Goal: Communication & Community: Answer question/provide support

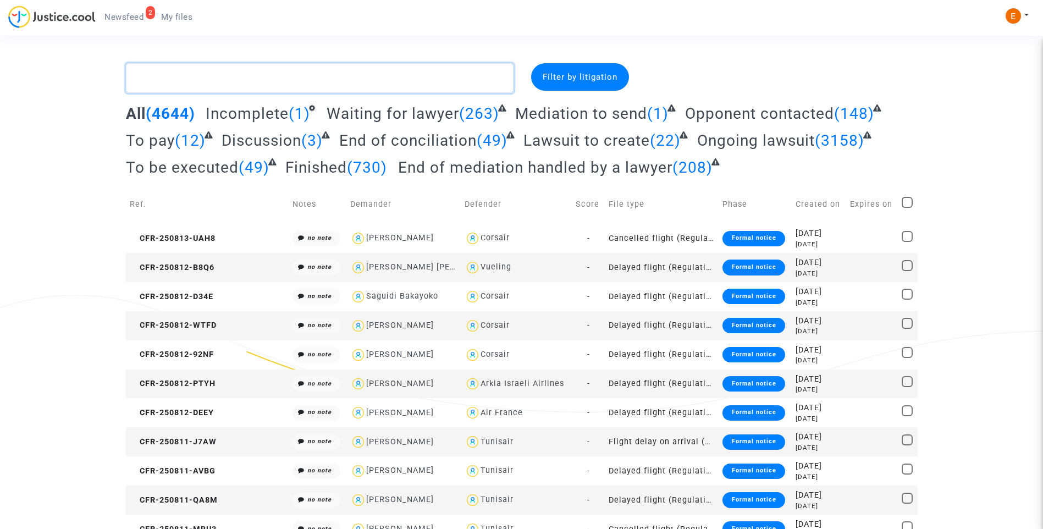
paste textarea "[PERSON_NAME]"
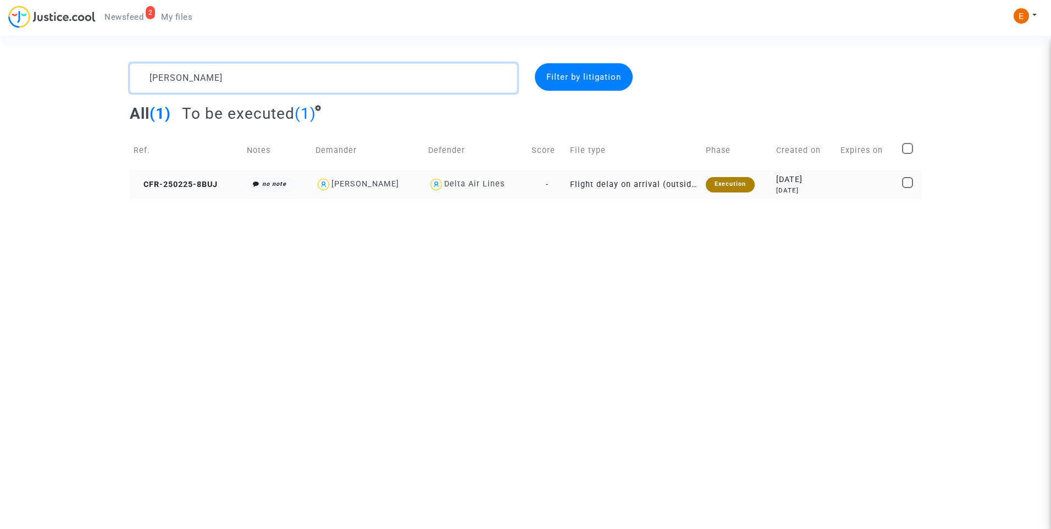
type textarea "[PERSON_NAME]"
click at [731, 193] on td "Execution" at bounding box center [737, 184] width 70 height 29
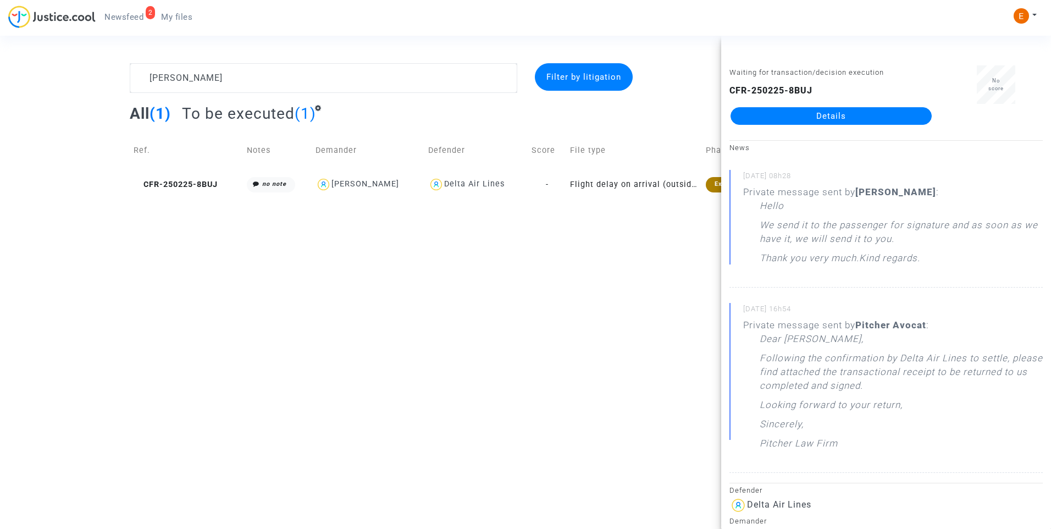
click at [825, 111] on link "Details" at bounding box center [831, 116] width 201 height 18
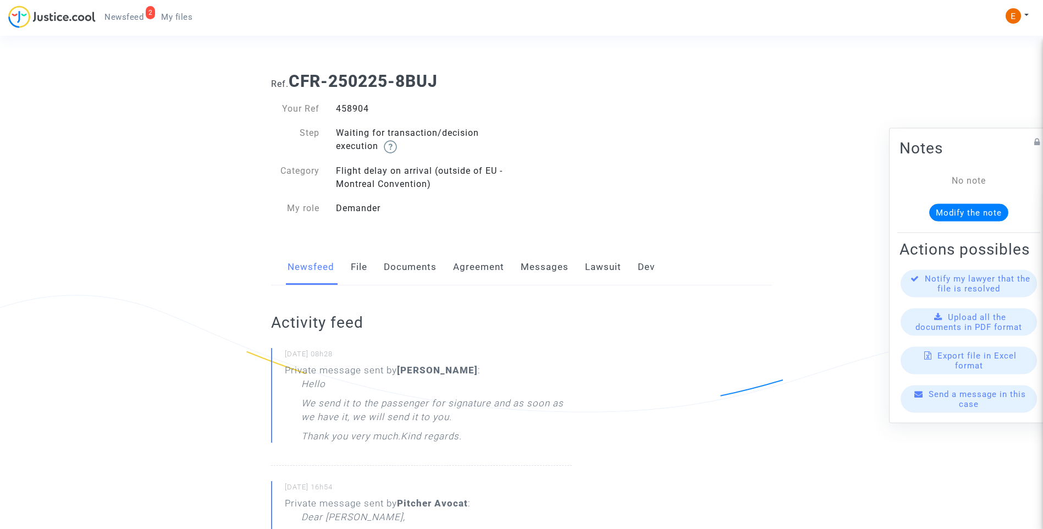
click at [560, 265] on link "Messages" at bounding box center [545, 267] width 48 height 36
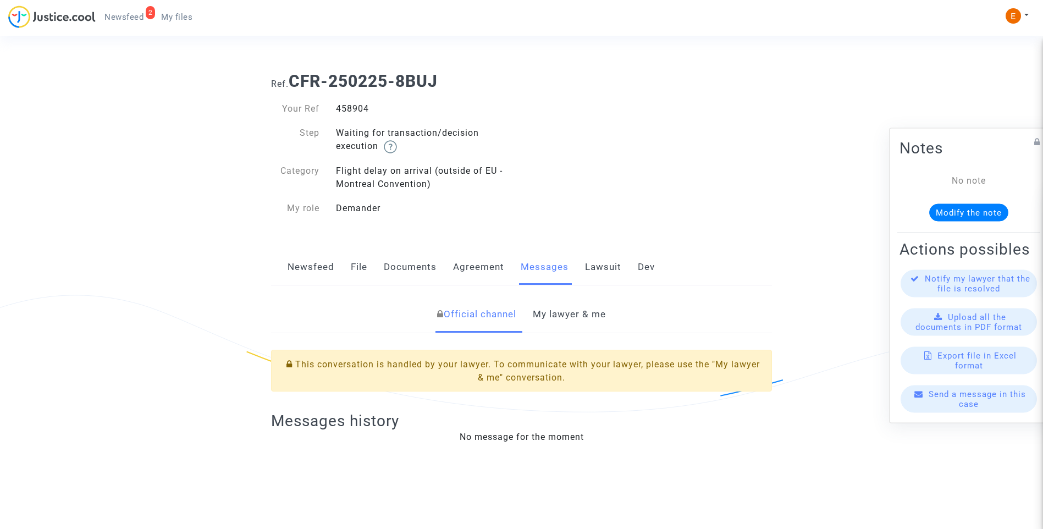
click at [567, 318] on link "My lawyer & me" at bounding box center [569, 314] width 73 height 36
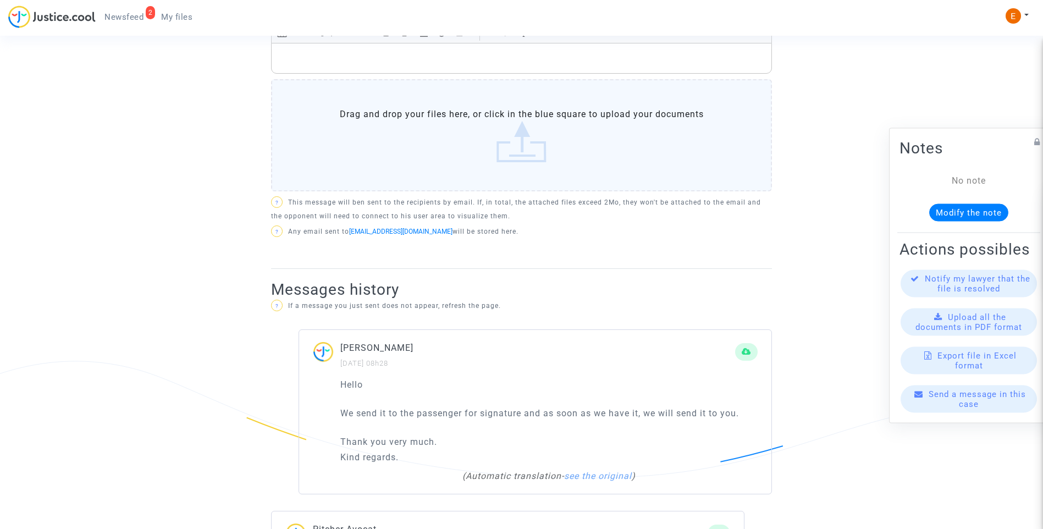
scroll to position [495, 0]
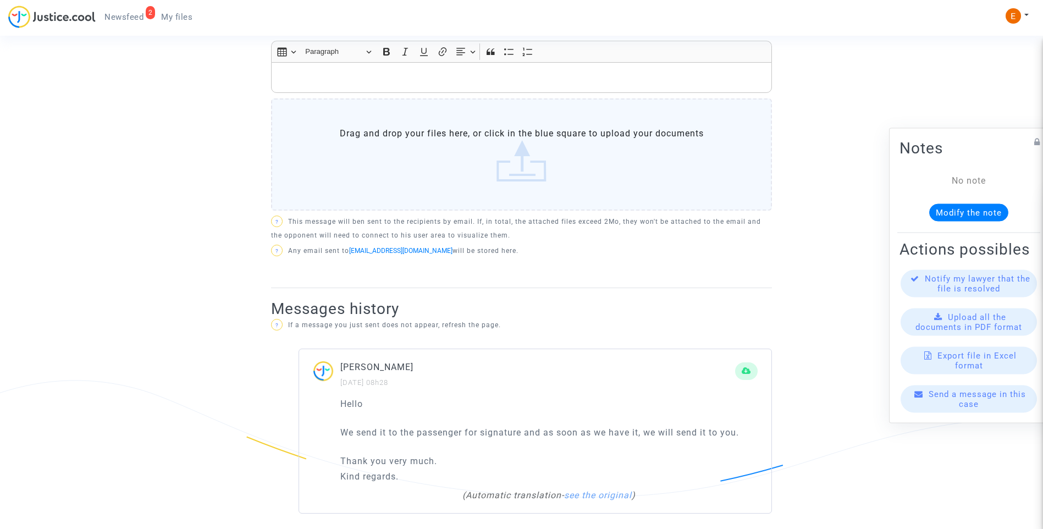
click at [524, 165] on label "Drag and drop your files here, or click in the blue square to upload your docum…" at bounding box center [521, 154] width 501 height 112
click at [0, 0] on input "Drag and drop your files here, or click in the blue square to upload your docum…" at bounding box center [0, 0] width 0 height 0
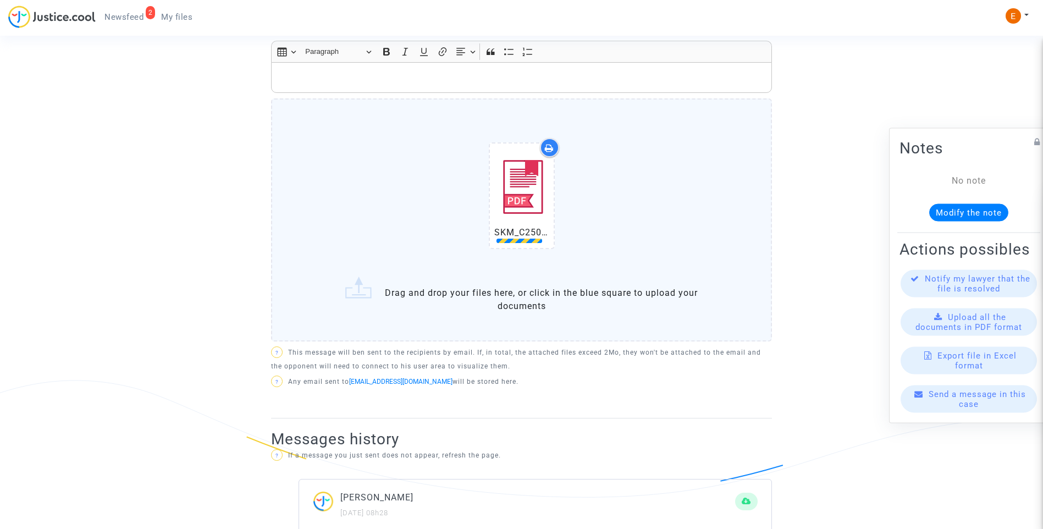
click at [386, 71] on p "Rich Text Editor, main" at bounding box center [521, 78] width 489 height 14
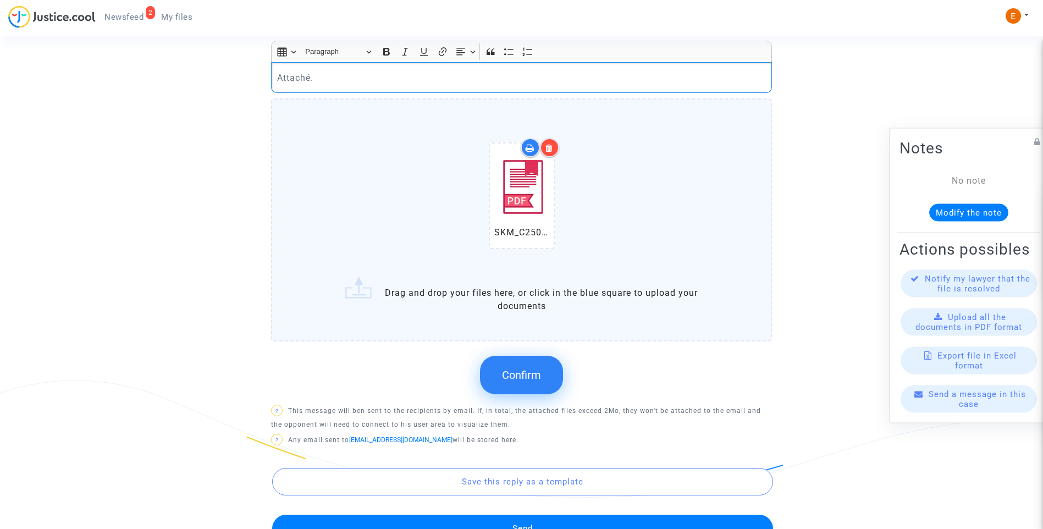
click at [531, 372] on span "Confirm" at bounding box center [521, 374] width 39 height 13
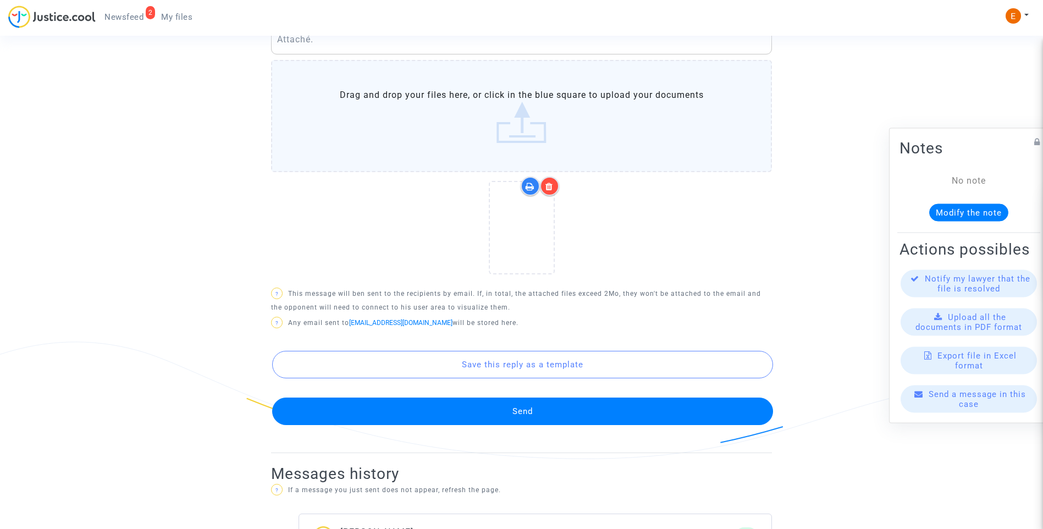
scroll to position [550, 0]
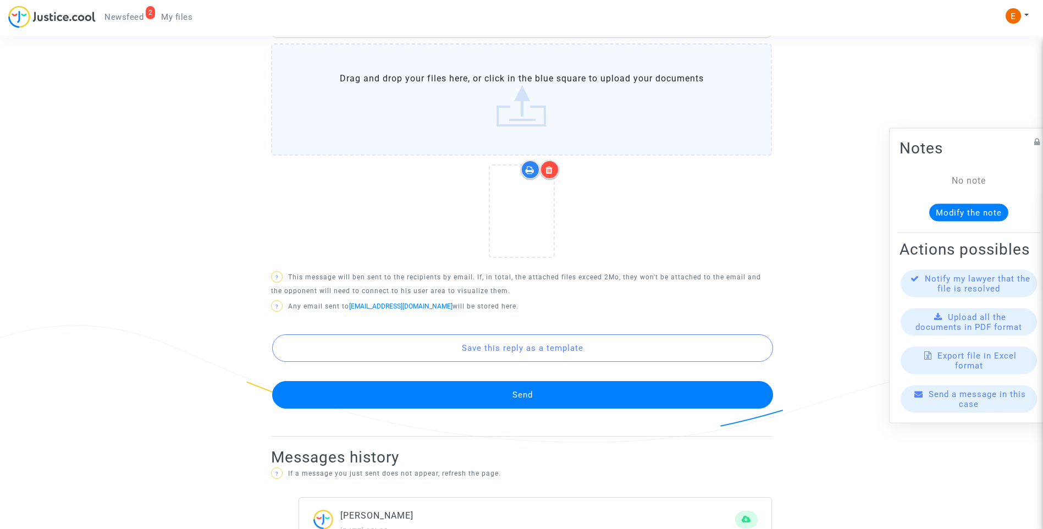
click at [539, 399] on button "Send" at bounding box center [522, 394] width 501 height 27
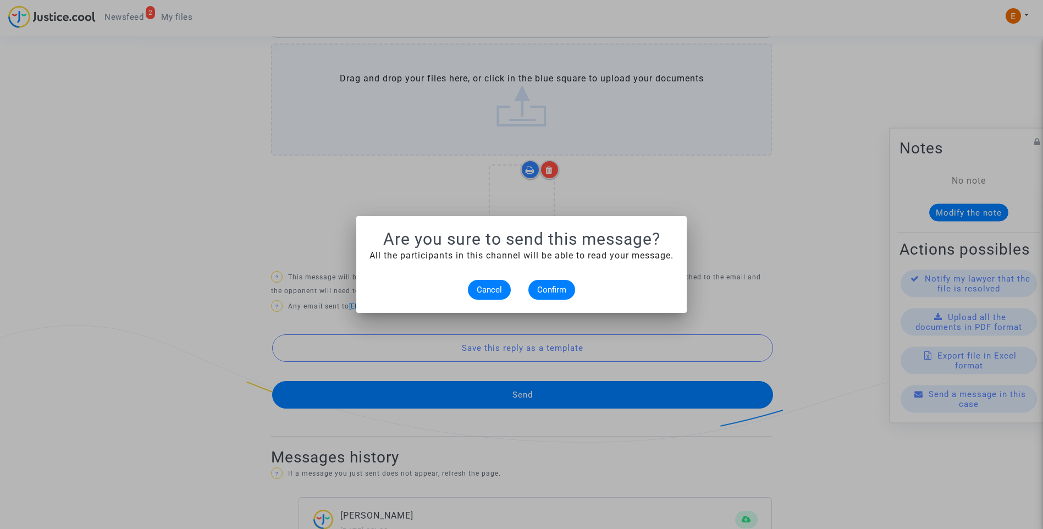
scroll to position [0, 0]
click at [556, 279] on alert-dialogs "Are you sure to send this message? All the participants in this channel will be…" at bounding box center [521, 264] width 304 height 70
click at [559, 295] on button "Confirm" at bounding box center [551, 290] width 47 height 20
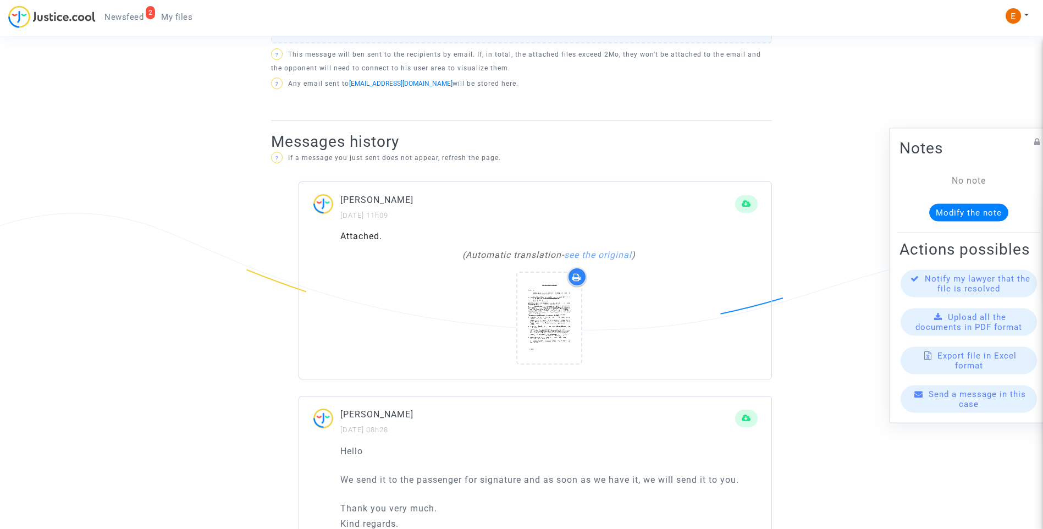
scroll to position [660, 0]
click at [173, 14] on span "My files" at bounding box center [176, 17] width 31 height 10
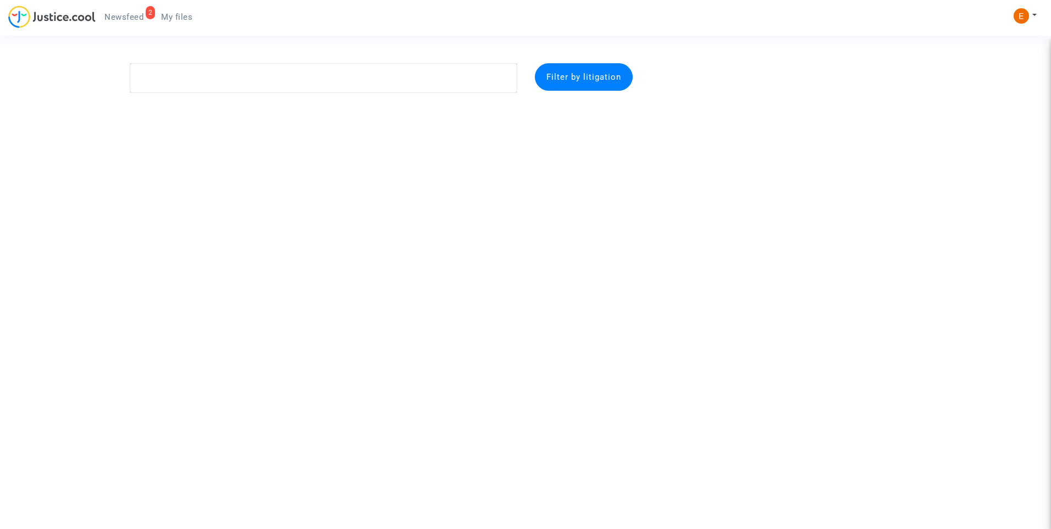
click at [122, 14] on span "Newsfeed" at bounding box center [123, 17] width 39 height 10
